Goal: Check status: Check status

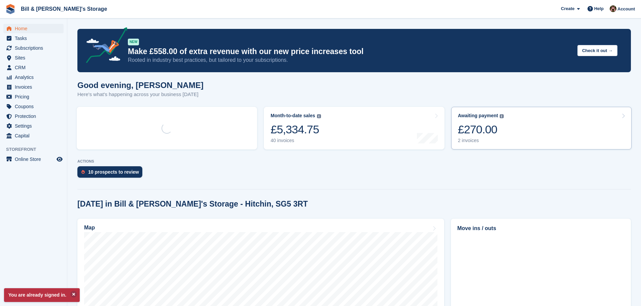
click at [493, 130] on div "£270.00" at bounding box center [481, 130] width 46 height 14
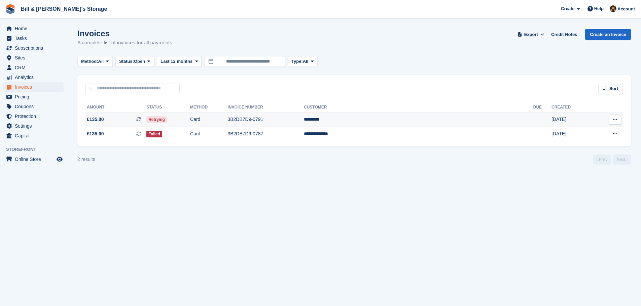
click at [190, 123] on td "Retrying" at bounding box center [168, 120] width 44 height 14
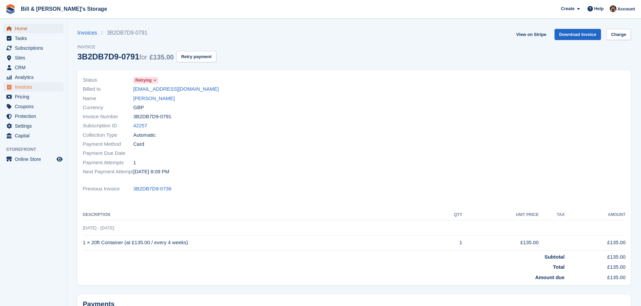
click at [25, 31] on span "Home" at bounding box center [35, 28] width 40 height 9
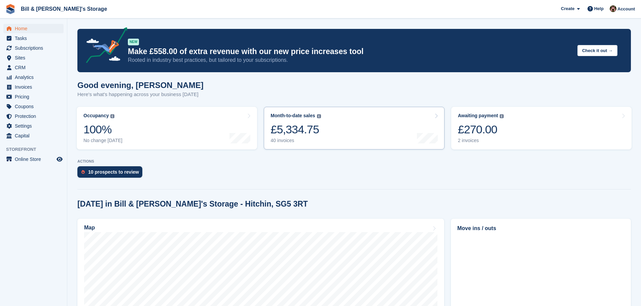
click at [301, 133] on div "£5,334.75" at bounding box center [295, 130] width 50 height 14
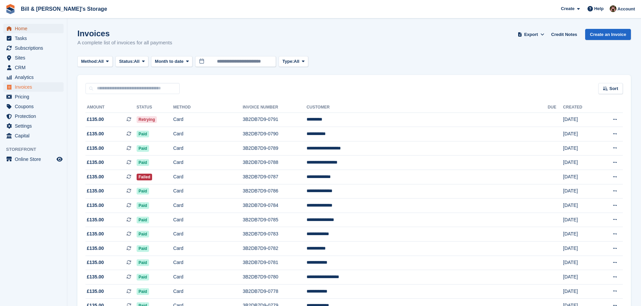
click at [33, 25] on span "Home" at bounding box center [35, 28] width 40 height 9
